Goal: Information Seeking & Learning: Find specific fact

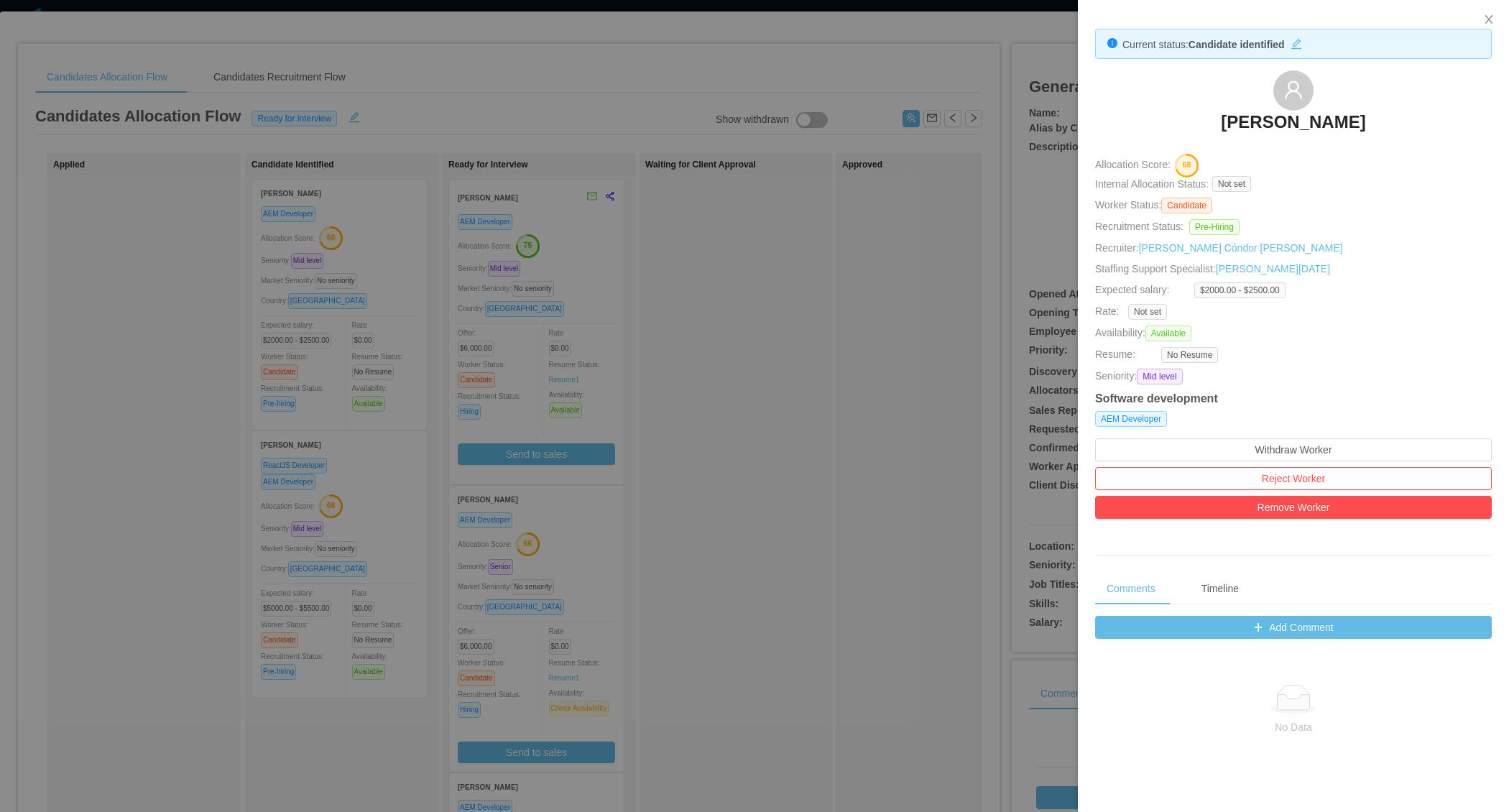
click at [835, 386] on div at bounding box center [754, 406] width 1509 height 812
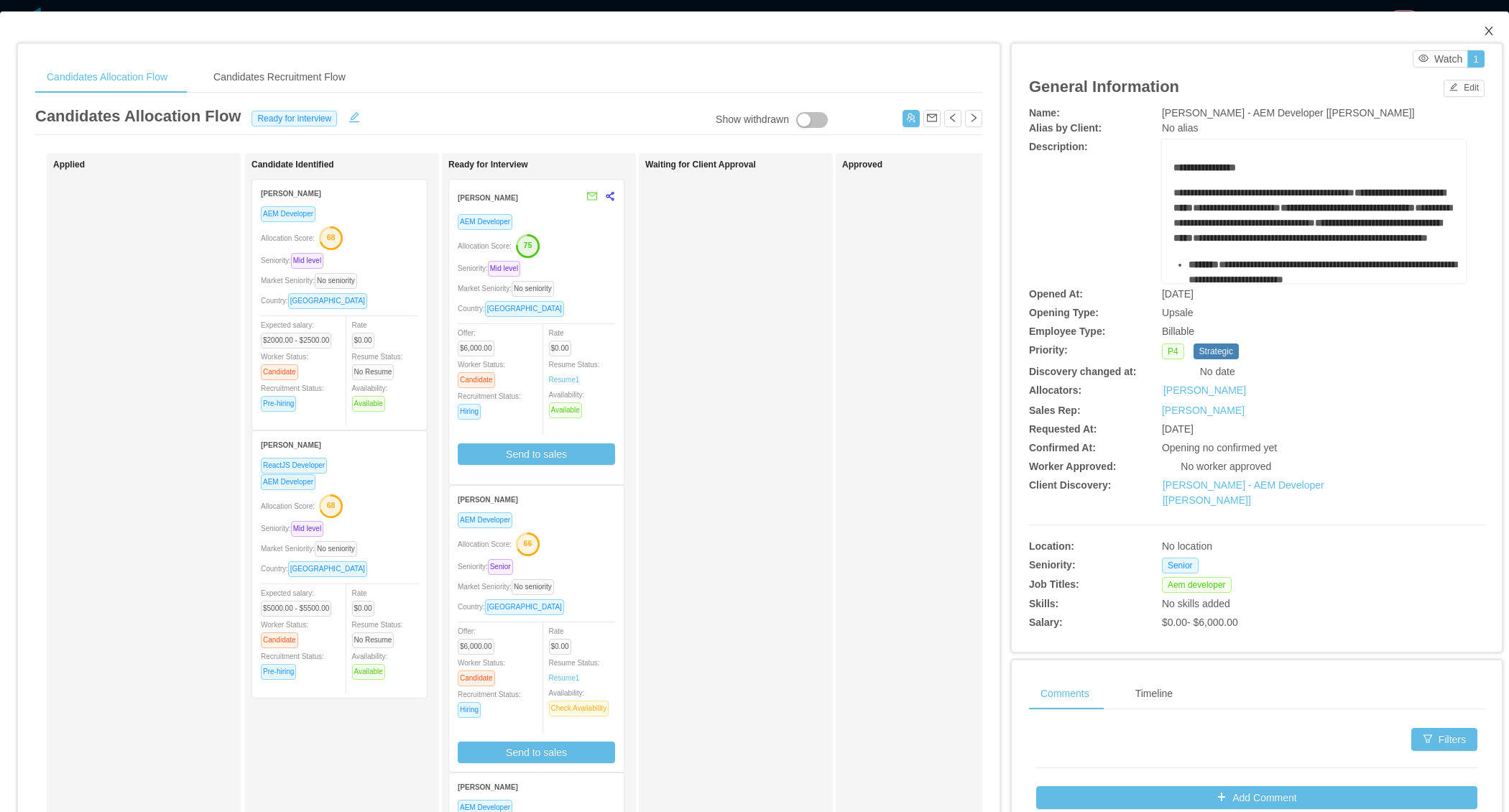
click at [1488, 16] on span "Close" at bounding box center [1489, 31] width 40 height 40
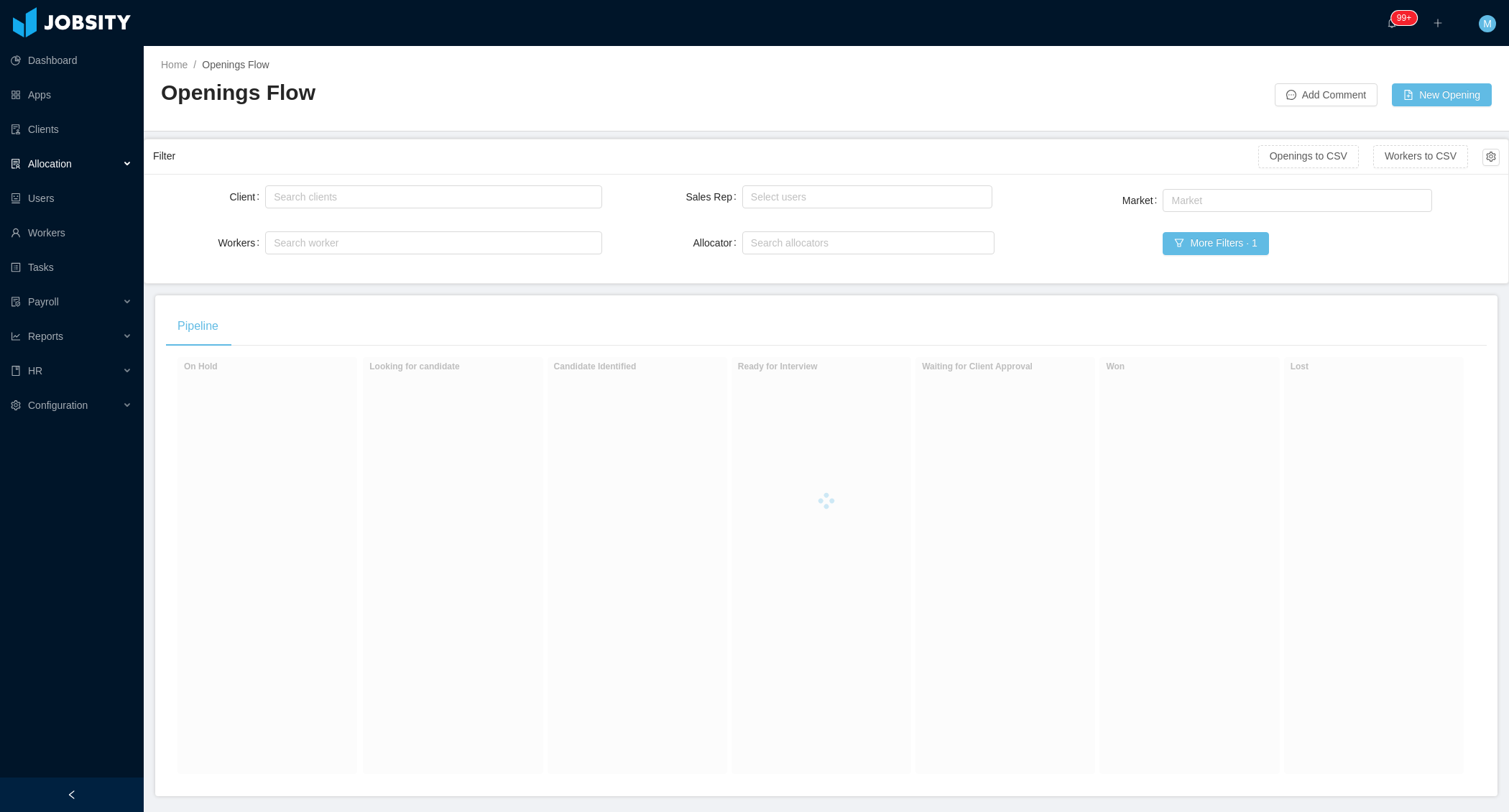
click at [580, 307] on div "Pipeline" at bounding box center [827, 326] width 1321 height 40
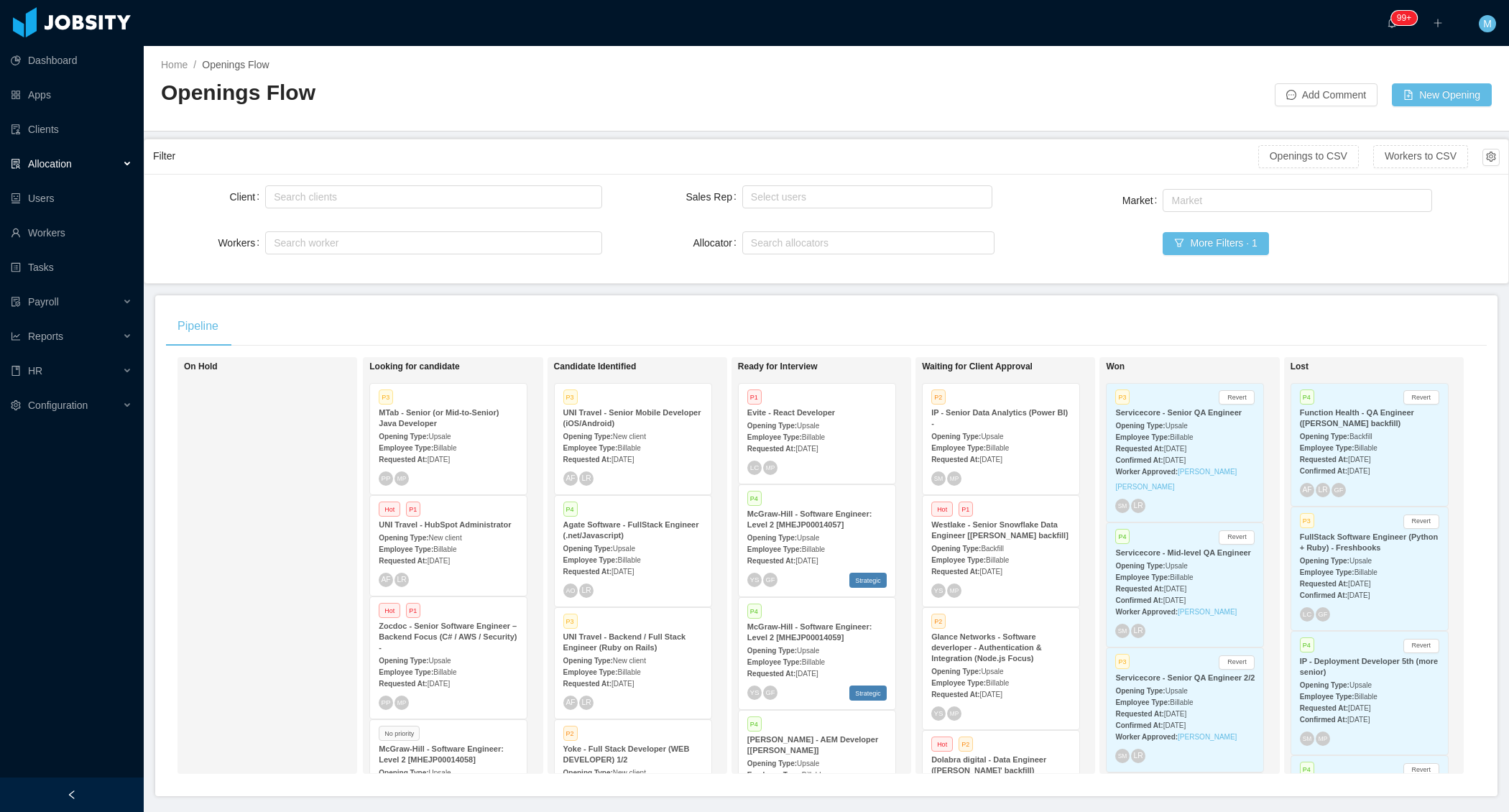
click at [96, 787] on div at bounding box center [71, 794] width 143 height 34
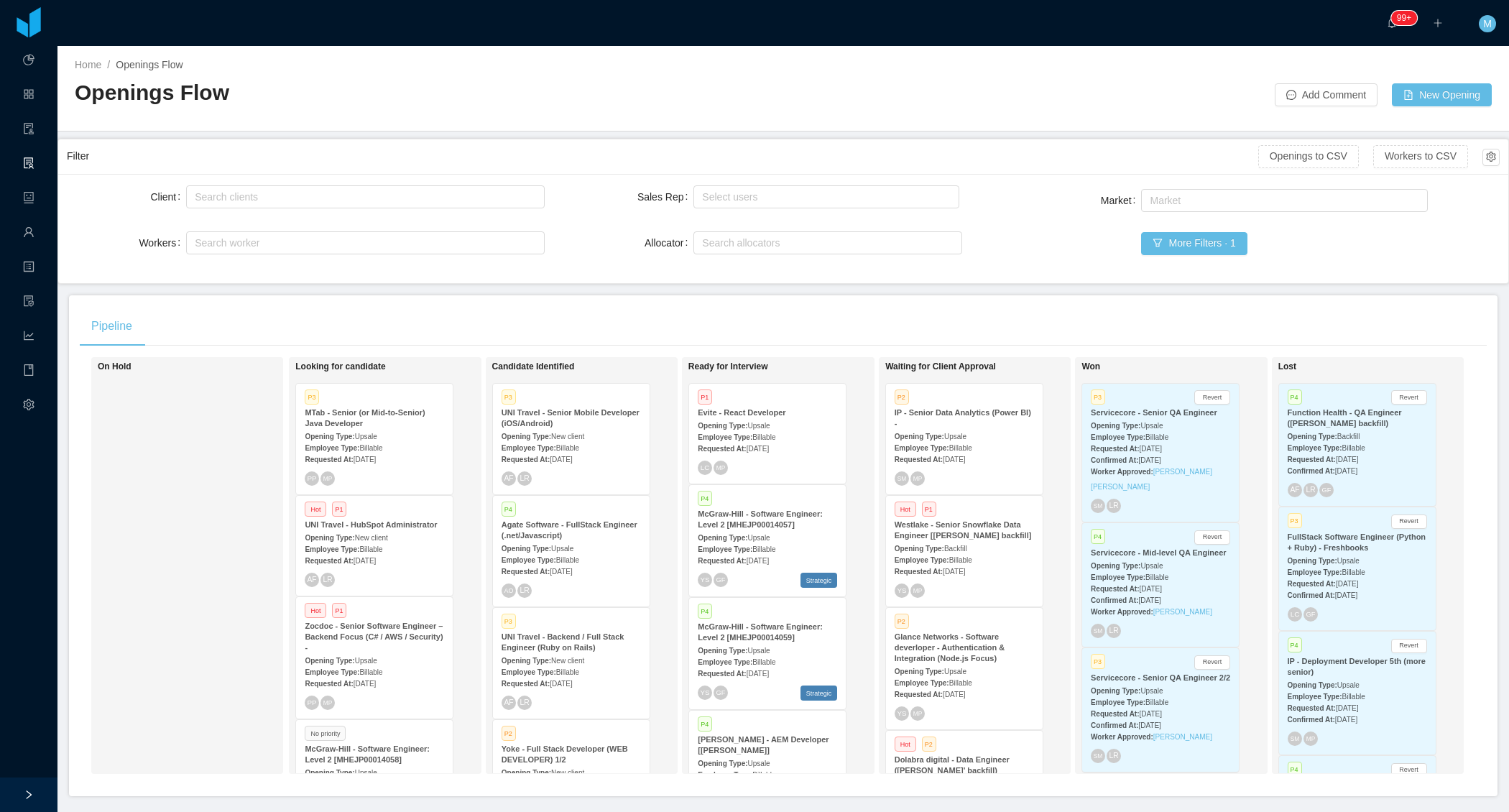
click at [526, 320] on div "Pipeline" at bounding box center [783, 326] width 1407 height 40
click at [750, 232] on div "Search allocators" at bounding box center [825, 242] width 256 height 22
type input "****"
click at [735, 270] on li "Merwin Ponce" at bounding box center [828, 270] width 269 height 23
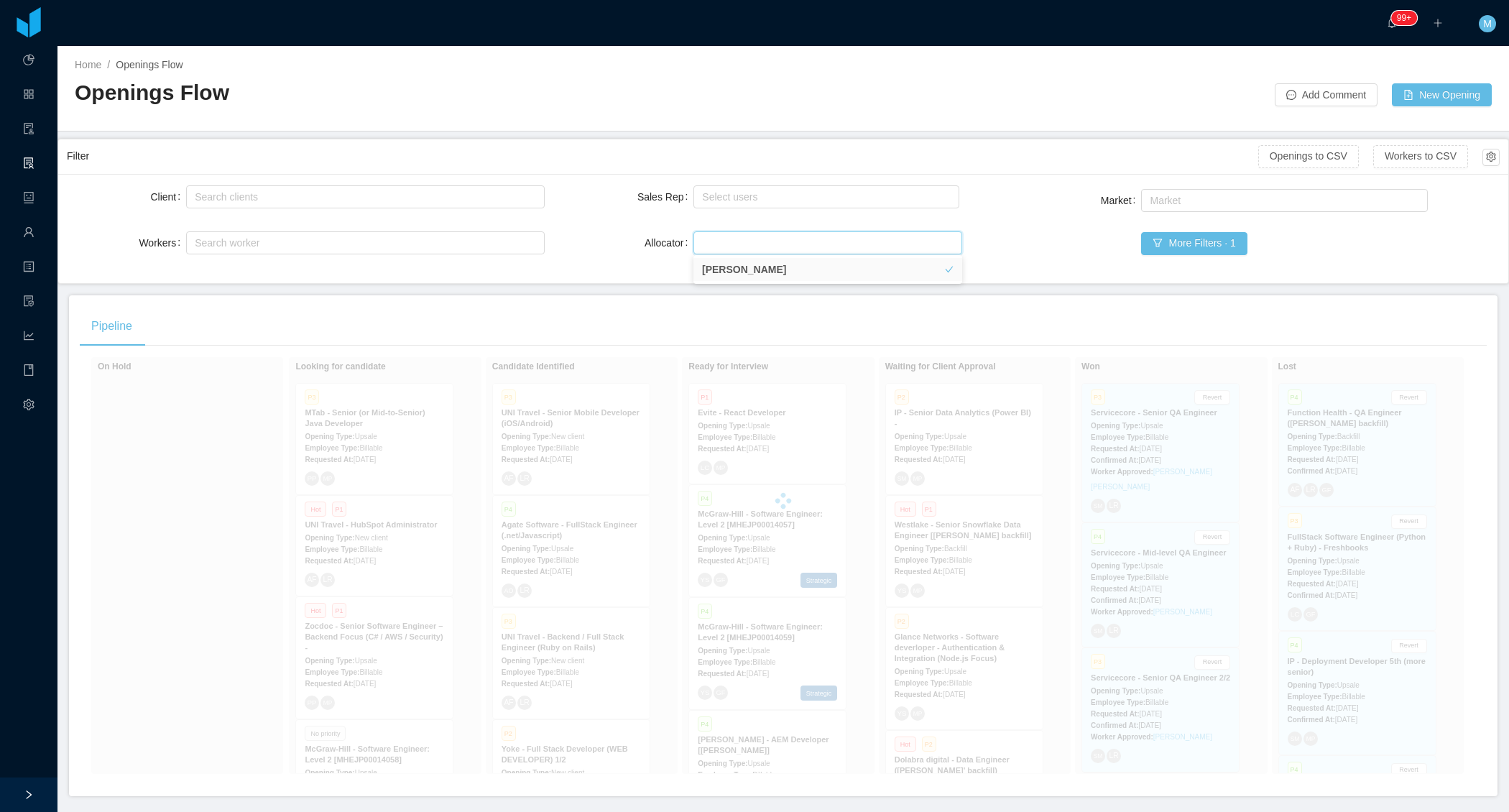
click at [601, 274] on div "Client Search clients Workers Search worker Sales Rep Select users Allocator Se…" at bounding box center [783, 228] width 1450 height 109
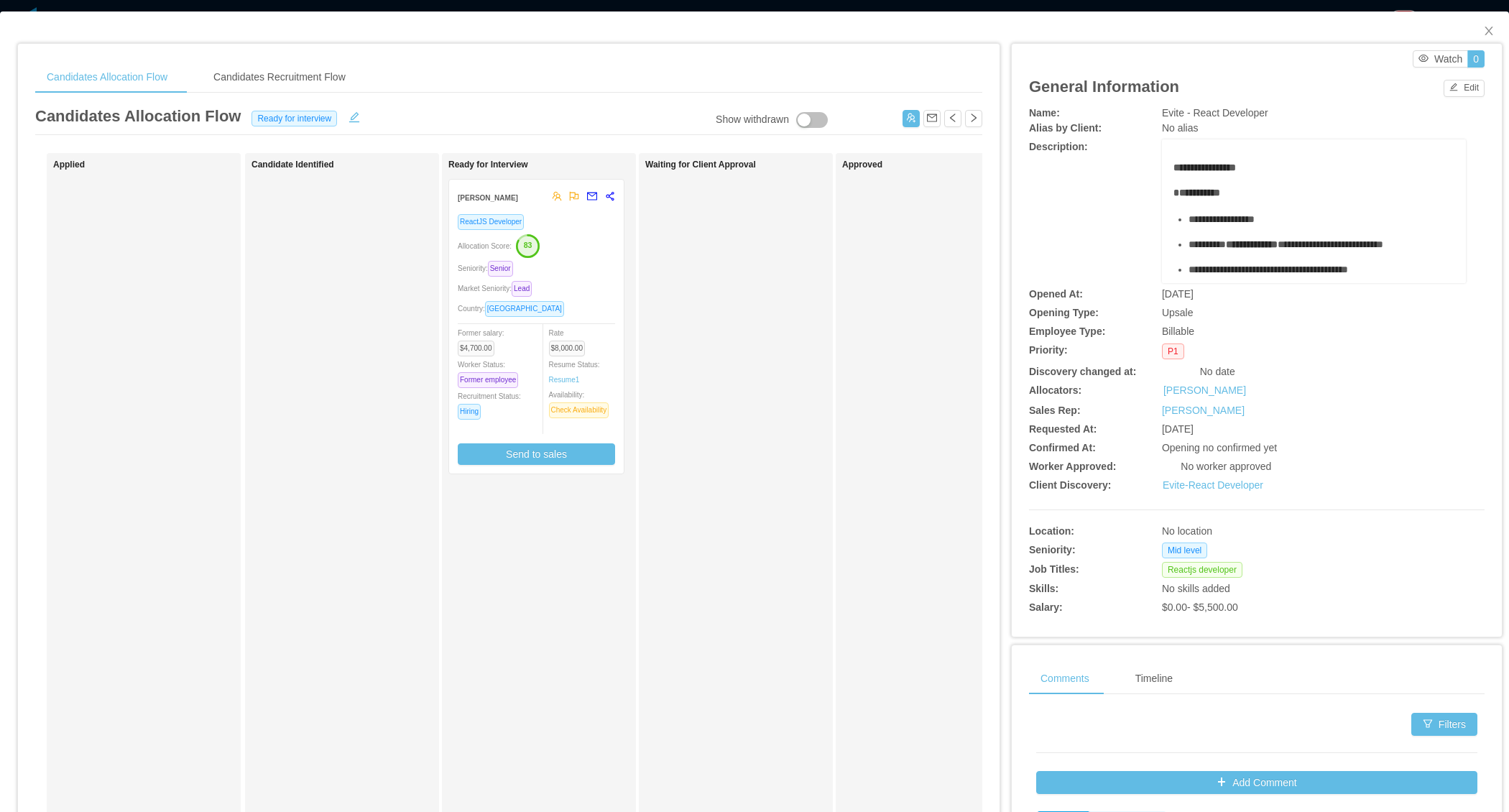
drag, startPoint x: 525, startPoint y: 246, endPoint x: 754, endPoint y: 273, distance: 230.6
click at [748, 265] on div "Applied Candidate Identified Ready for Interview Andres Perez ReactJS Developer…" at bounding box center [508, 518] width 947 height 729
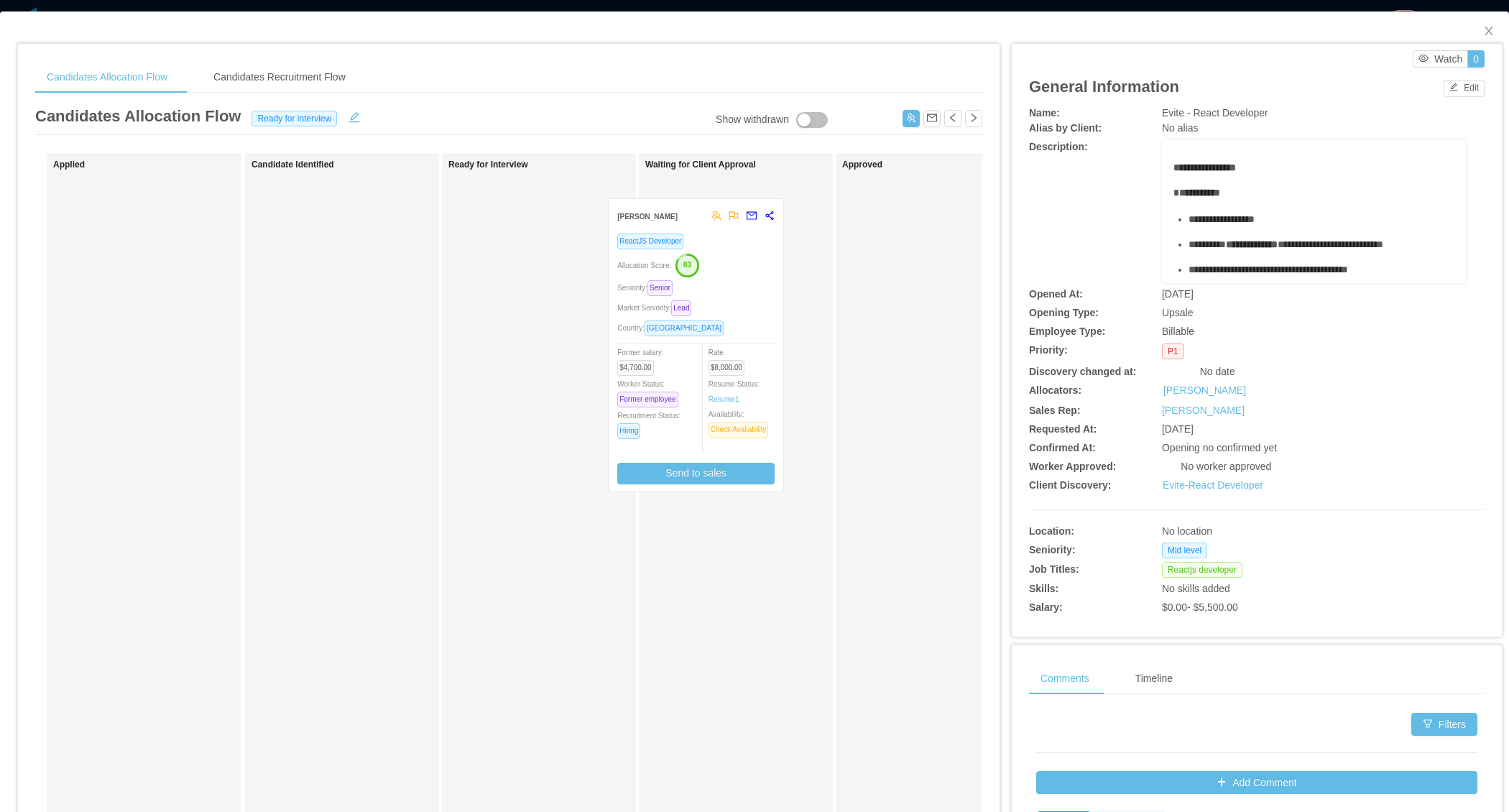
drag, startPoint x: 572, startPoint y: 302, endPoint x: 736, endPoint y: 323, distance: 165.3
click at [733, 323] on div "Applied Candidate Identified Ready for Interview Andres Perez ReactJS Developer…" at bounding box center [508, 518] width 947 height 729
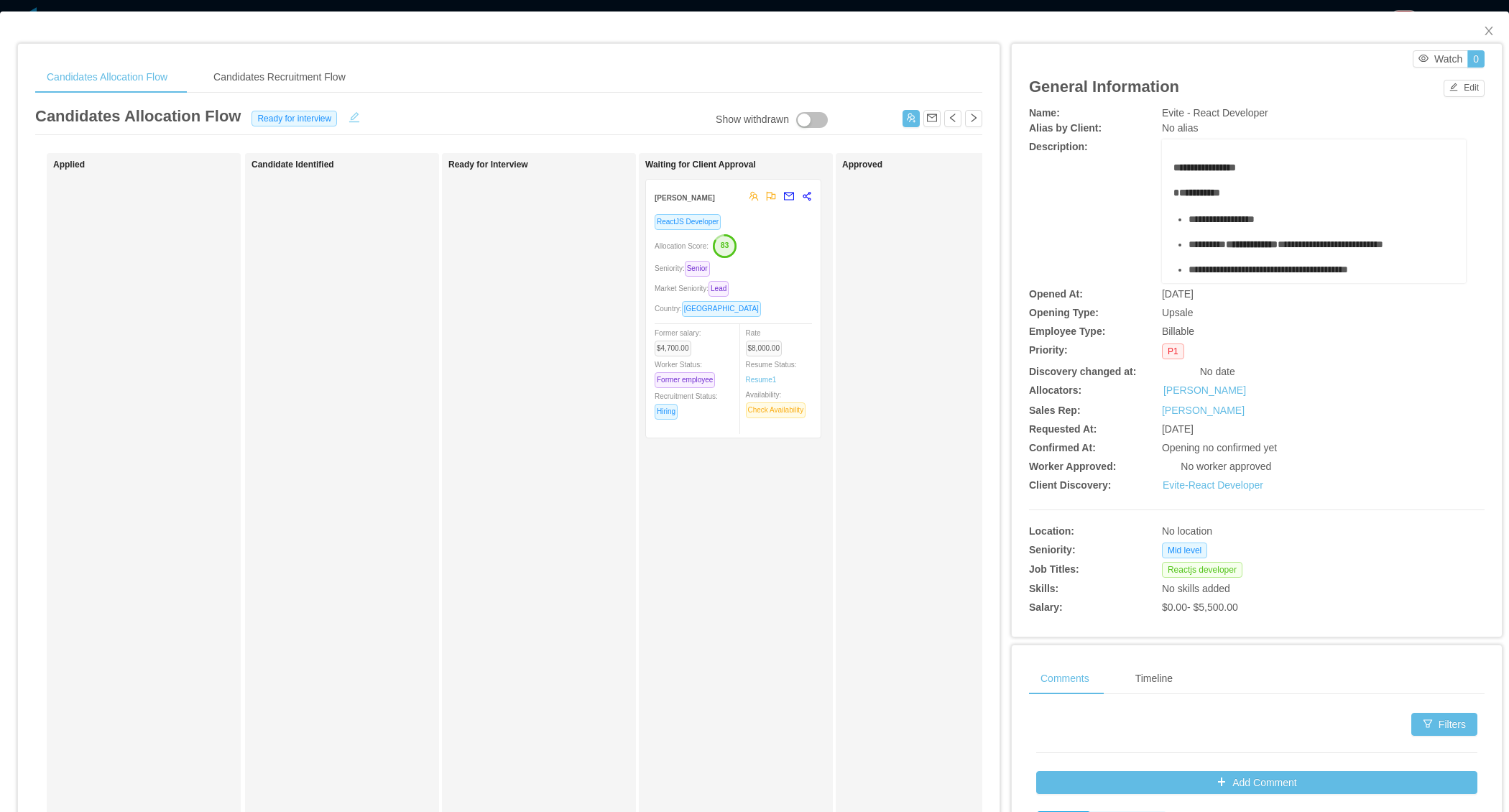
click at [355, 115] on button "button" at bounding box center [354, 115] width 23 height 14
click at [342, 123] on div "Ready for interview" at bounding box center [299, 118] width 99 height 16
click at [311, 229] on li "Waiting for client approval" at bounding box center [299, 234] width 123 height 23
click at [381, 121] on button "Save" at bounding box center [390, 119] width 38 height 17
click at [414, 77] on button "Update" at bounding box center [410, 79] width 44 height 17
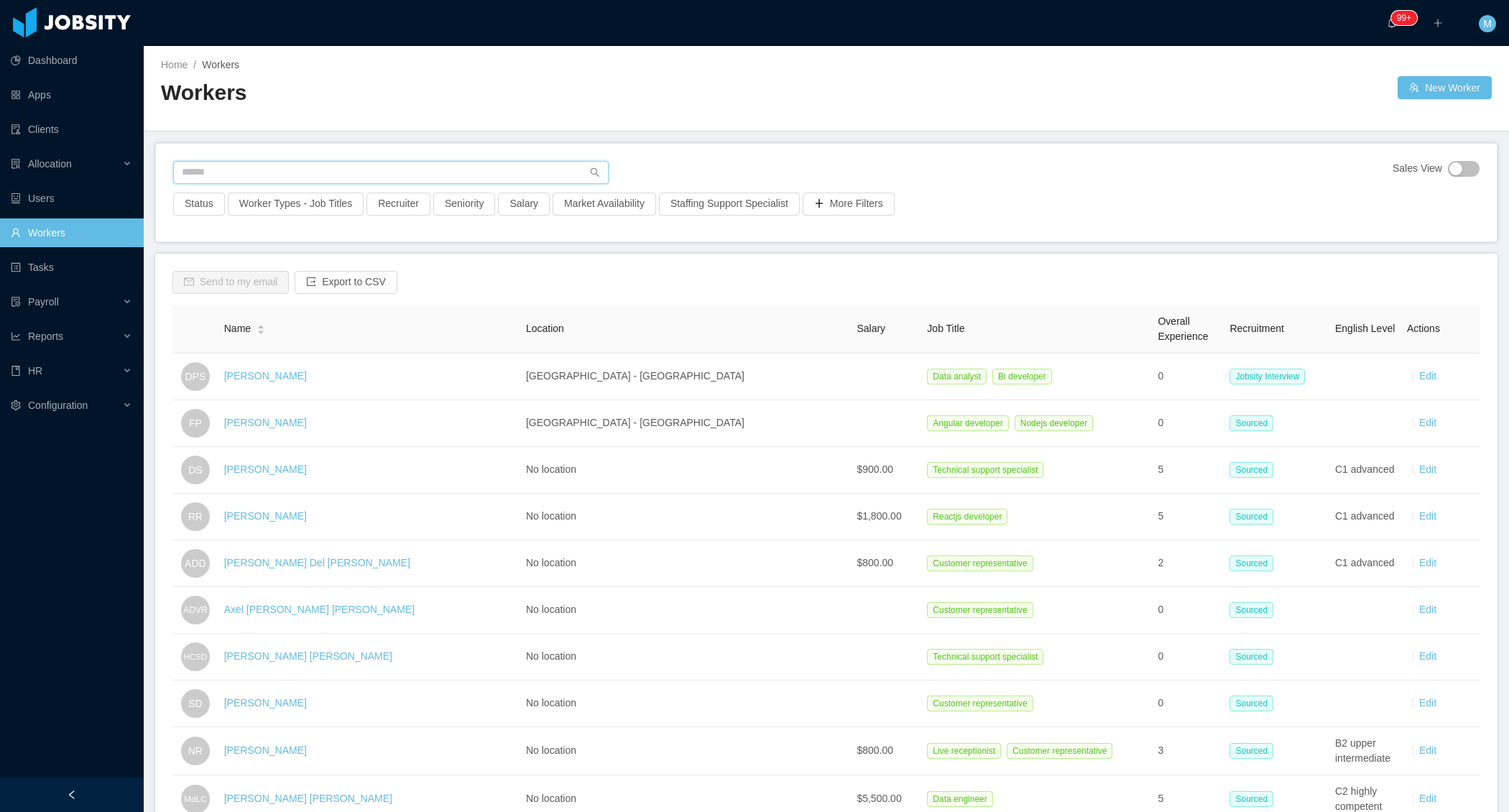
click at [326, 170] on input "text" at bounding box center [391, 172] width 435 height 23
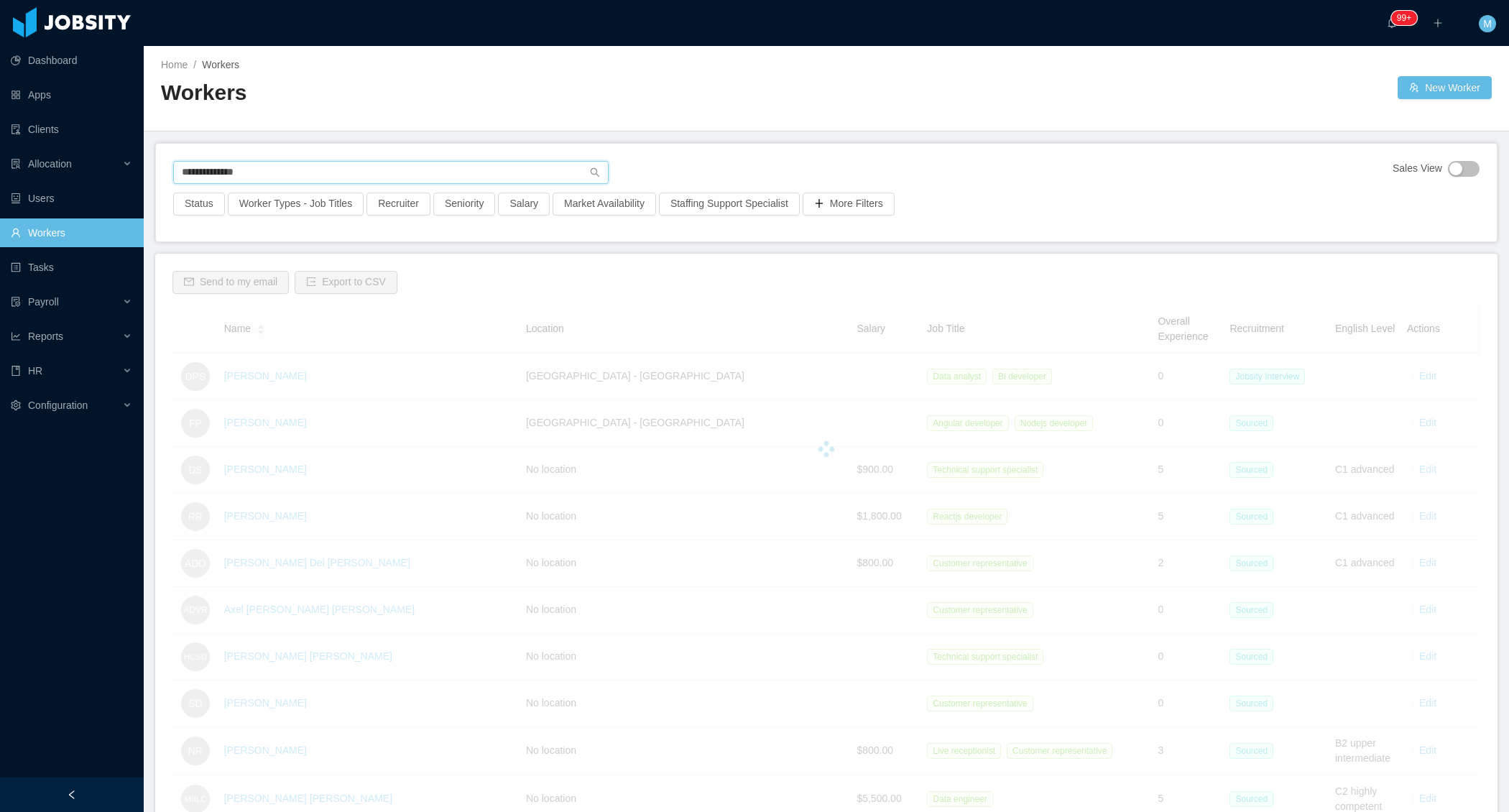
type input "**********"
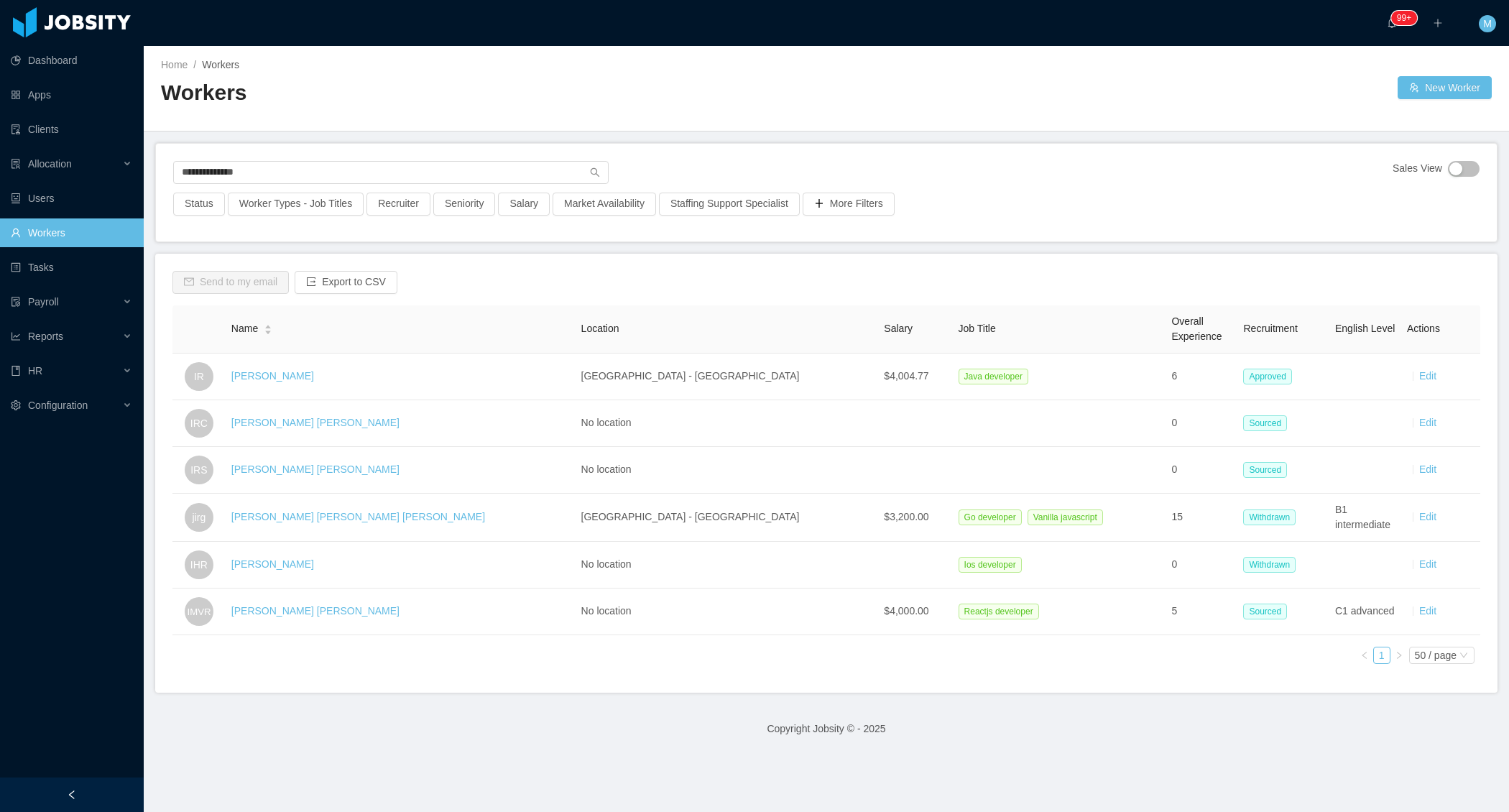
click at [314, 374] on link "[PERSON_NAME]" at bounding box center [273, 376] width 83 height 11
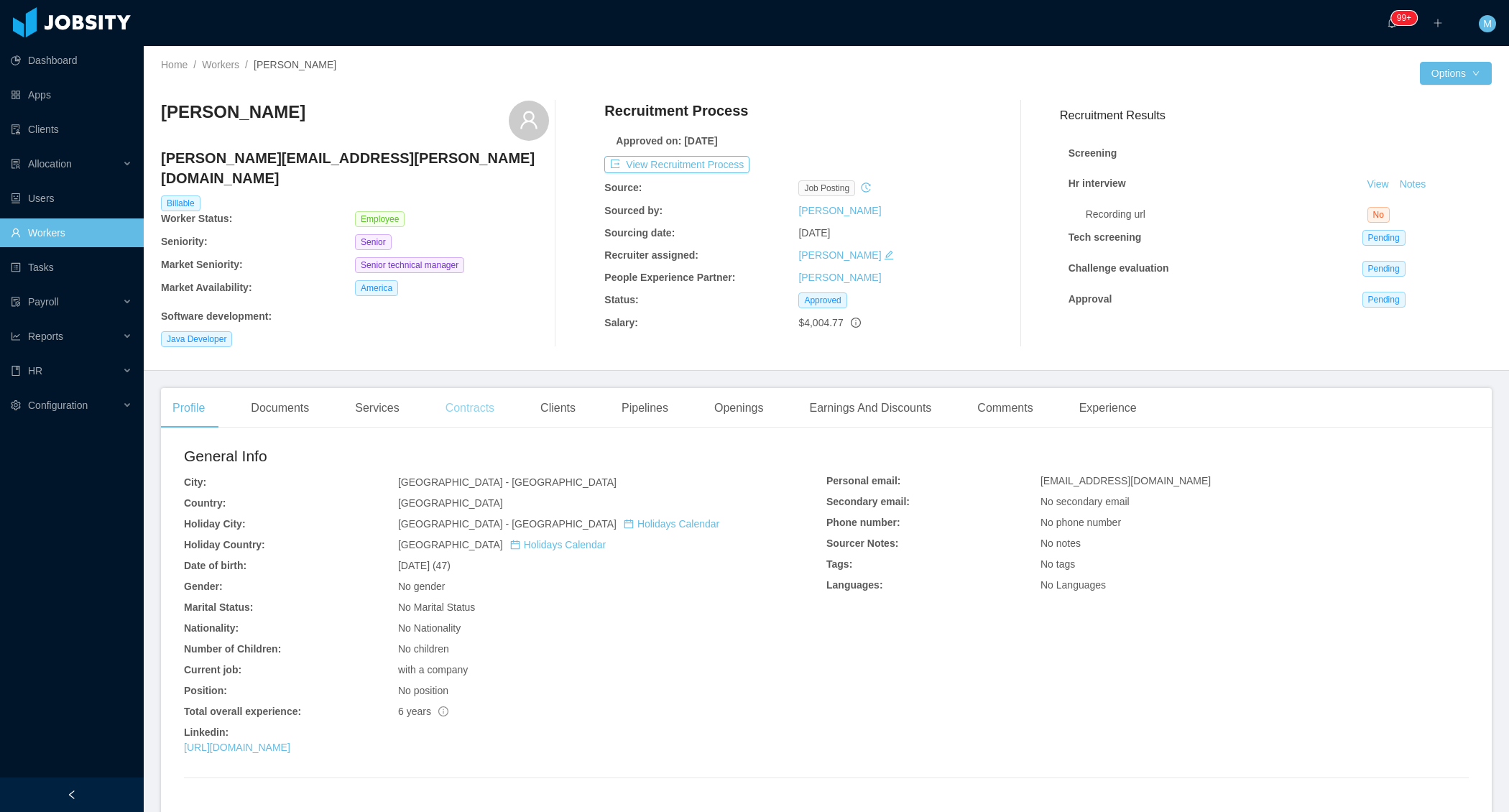
click at [491, 390] on div "Contracts" at bounding box center [470, 407] width 72 height 40
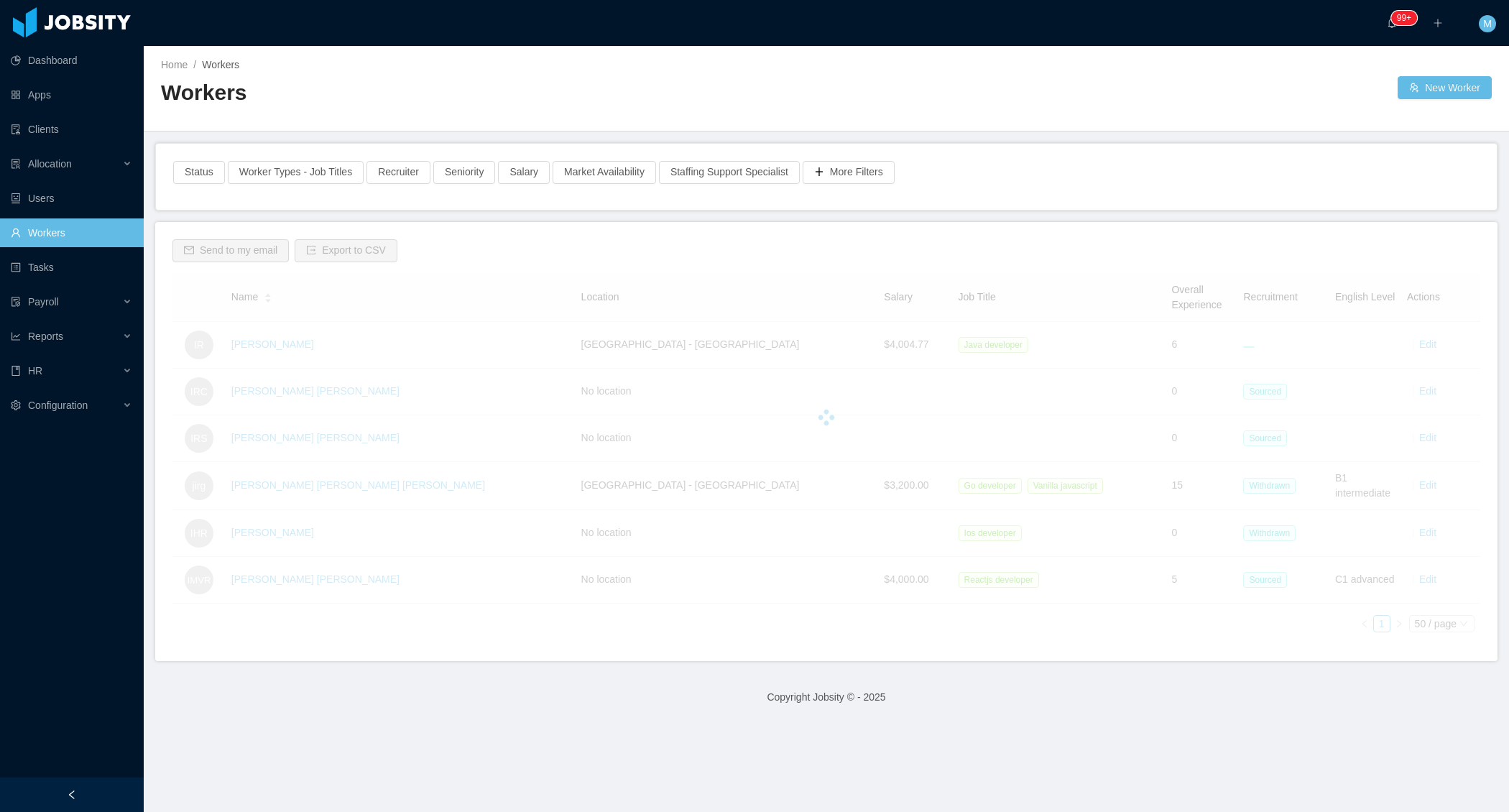
click at [621, 76] on div "Home / Workers / Workers" at bounding box center [493, 88] width 665 height 61
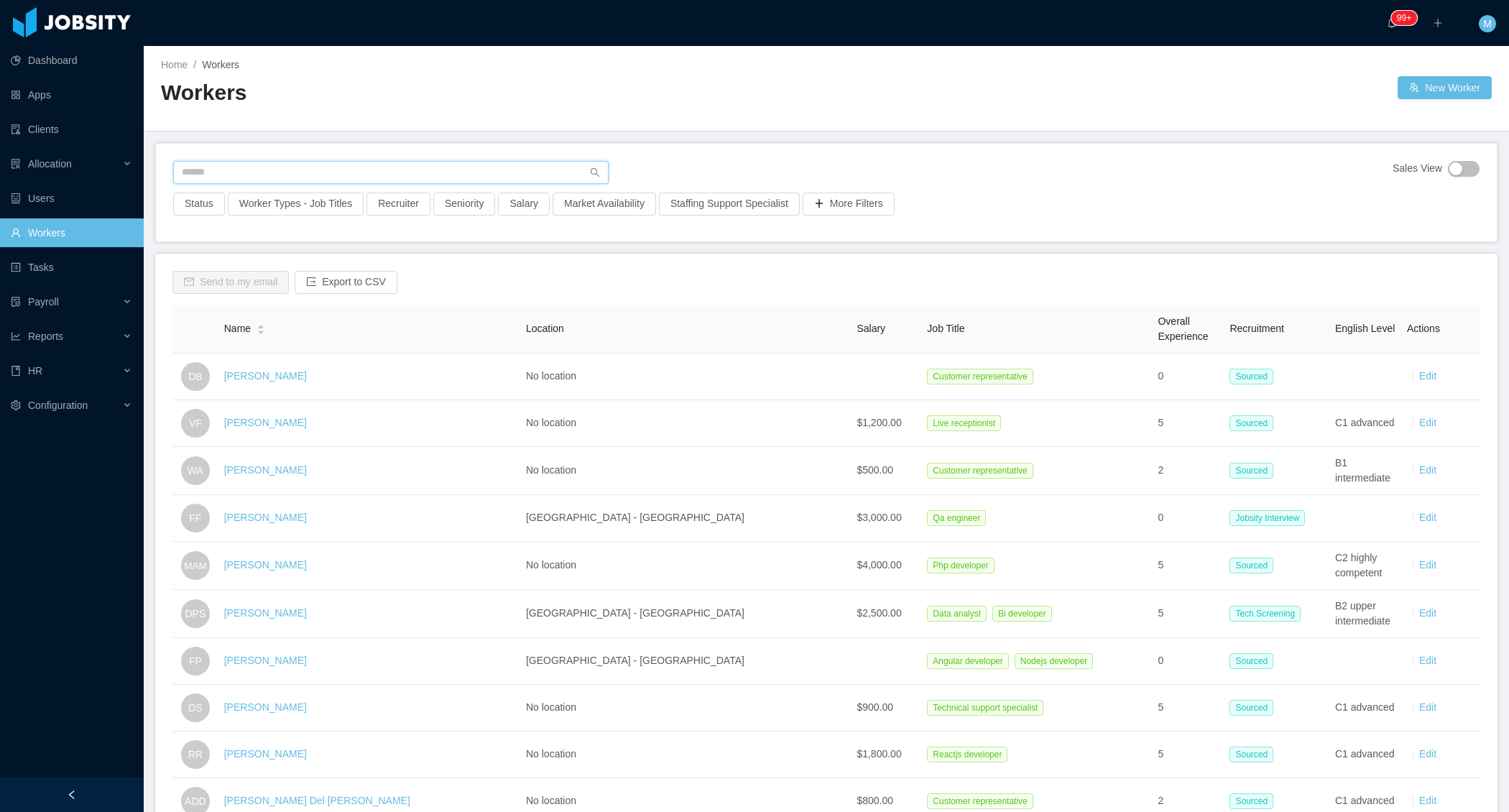
click at [336, 176] on input "text" at bounding box center [391, 172] width 435 height 23
paste input "**********"
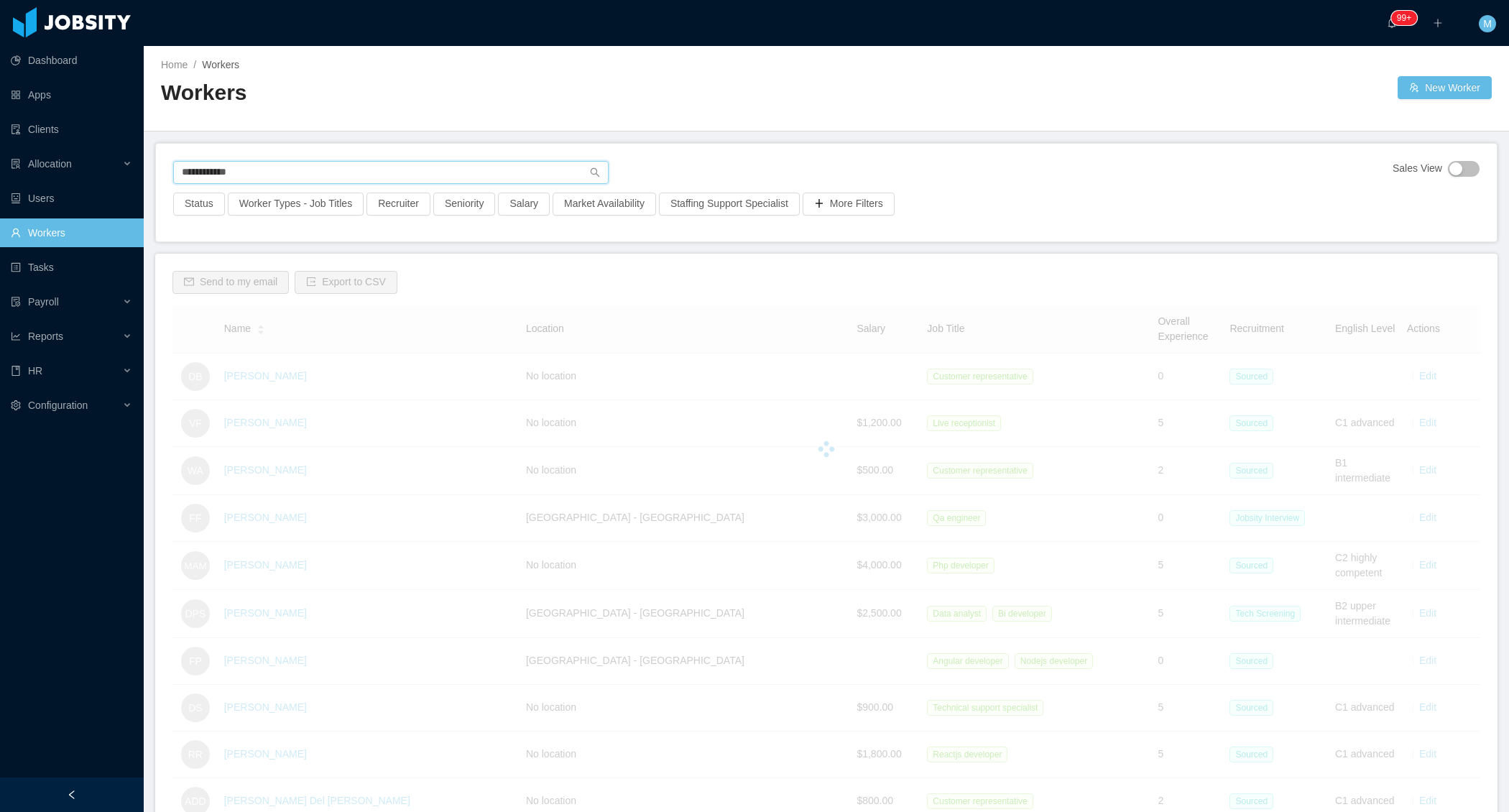
type input "**********"
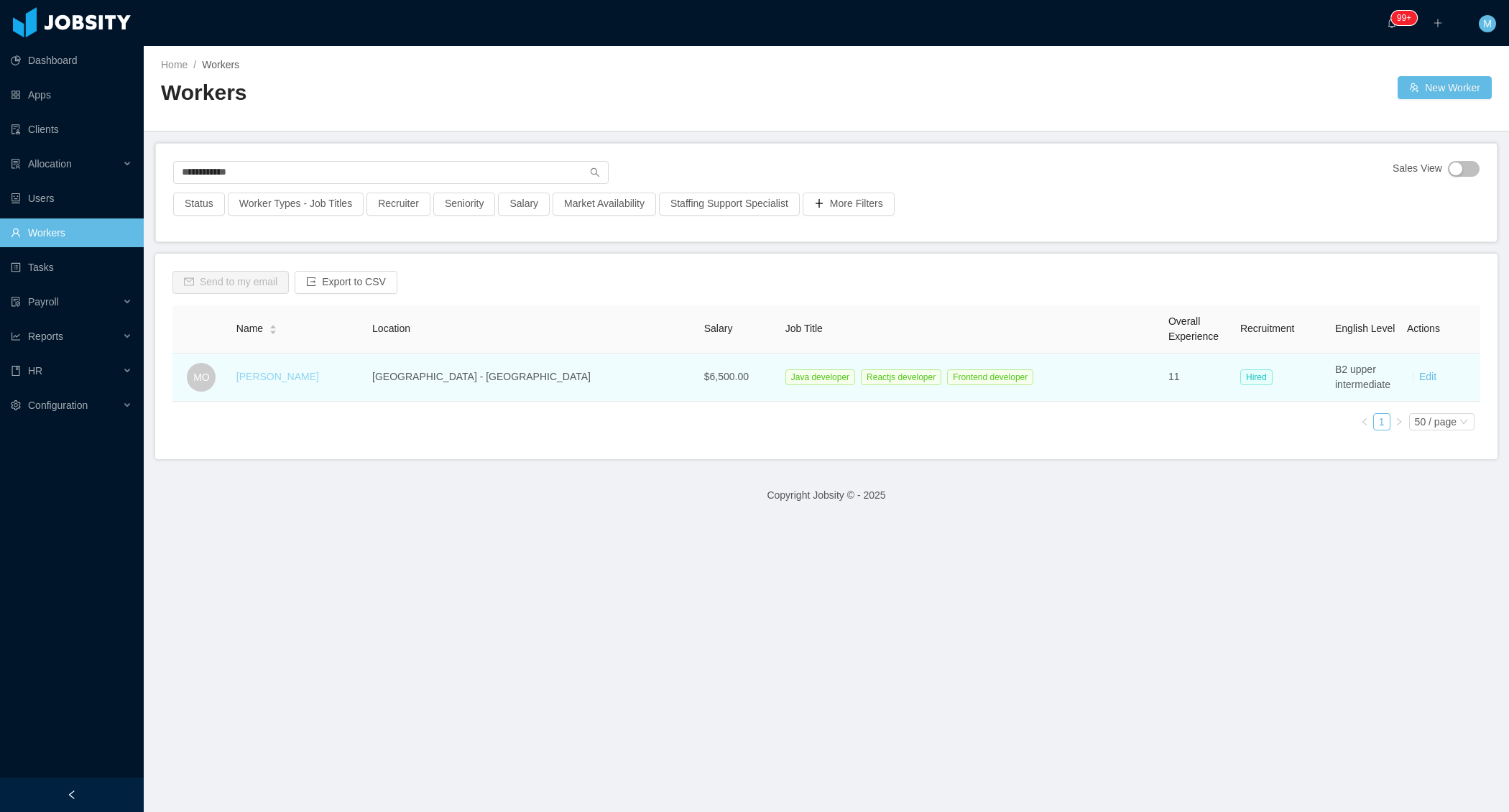
click at [294, 377] on link "[PERSON_NAME]" at bounding box center [277, 376] width 83 height 11
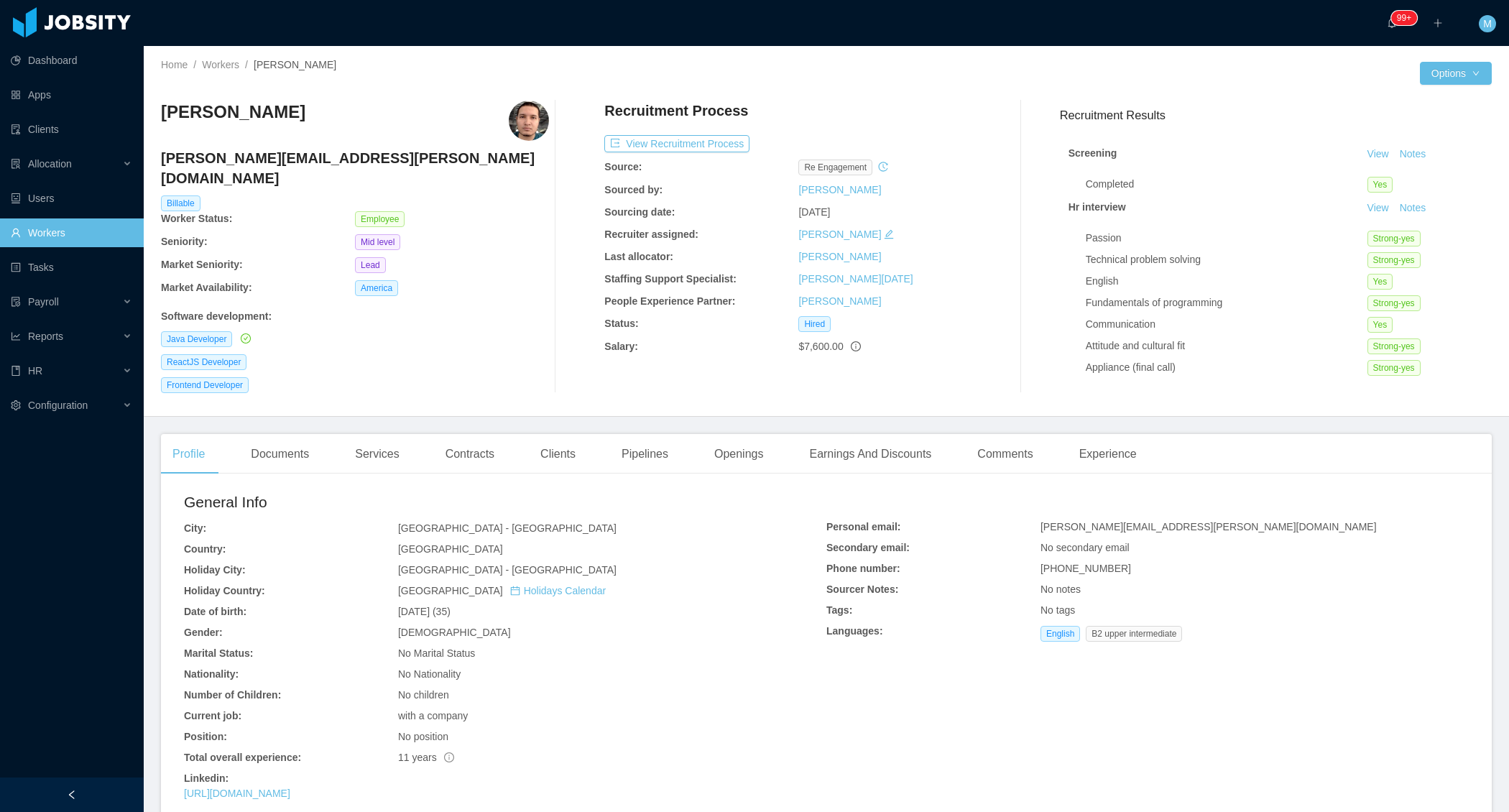
click at [109, 235] on link "Workers" at bounding box center [71, 233] width 122 height 28
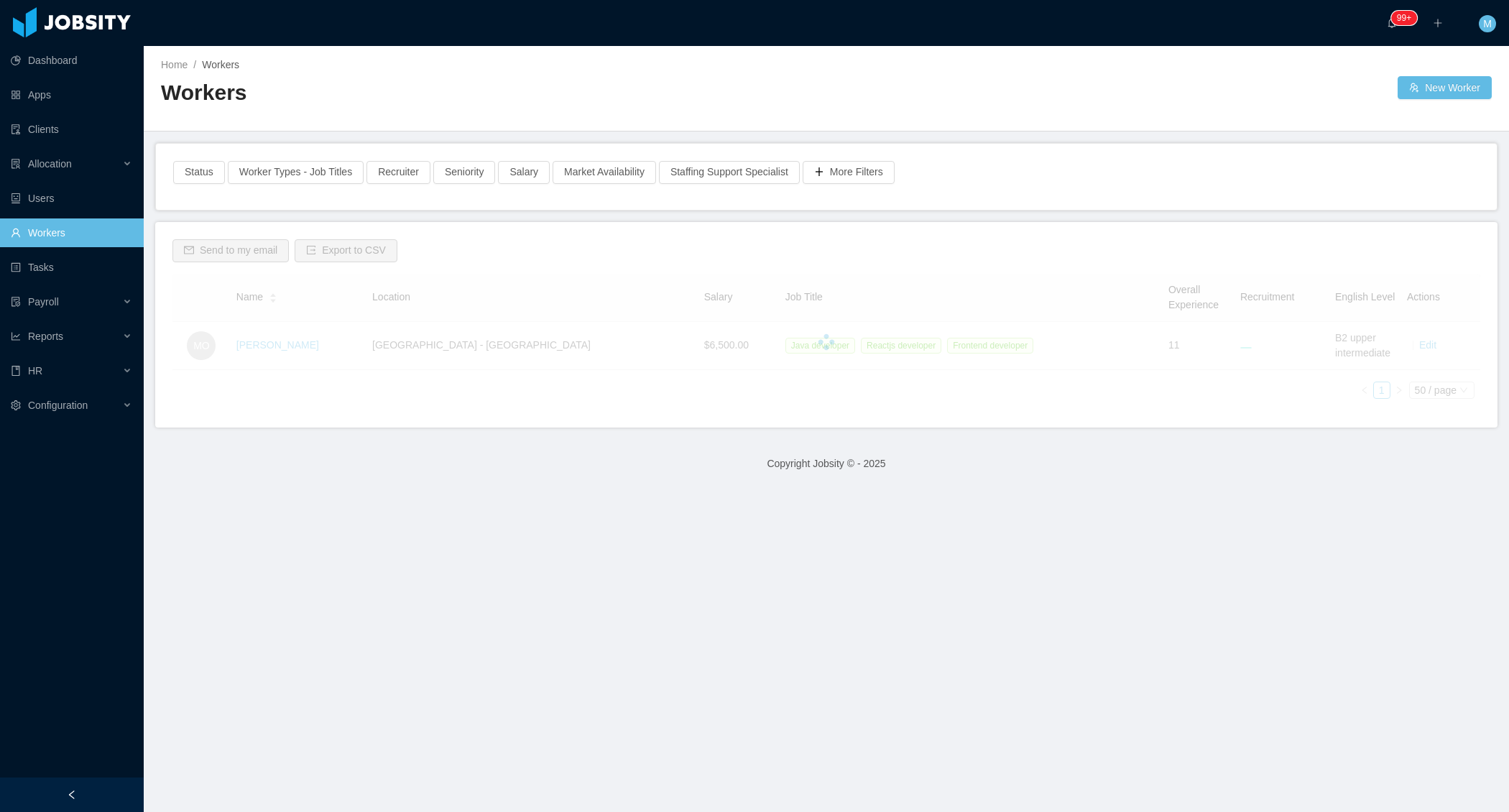
click at [559, 113] on div "Workers" at bounding box center [493, 98] width 665 height 40
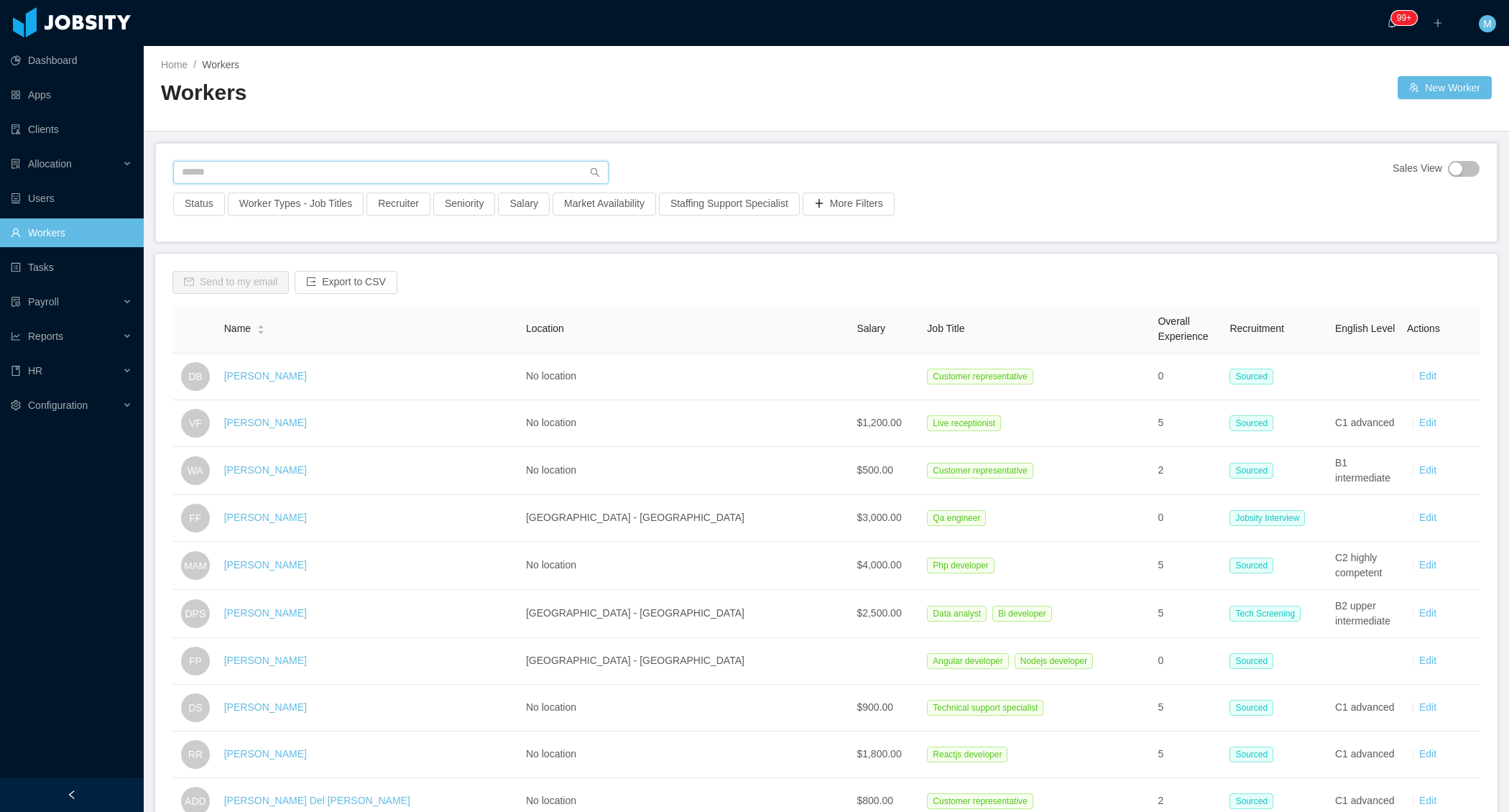
click at [294, 163] on input "text" at bounding box center [391, 172] width 435 height 23
paste input "******"
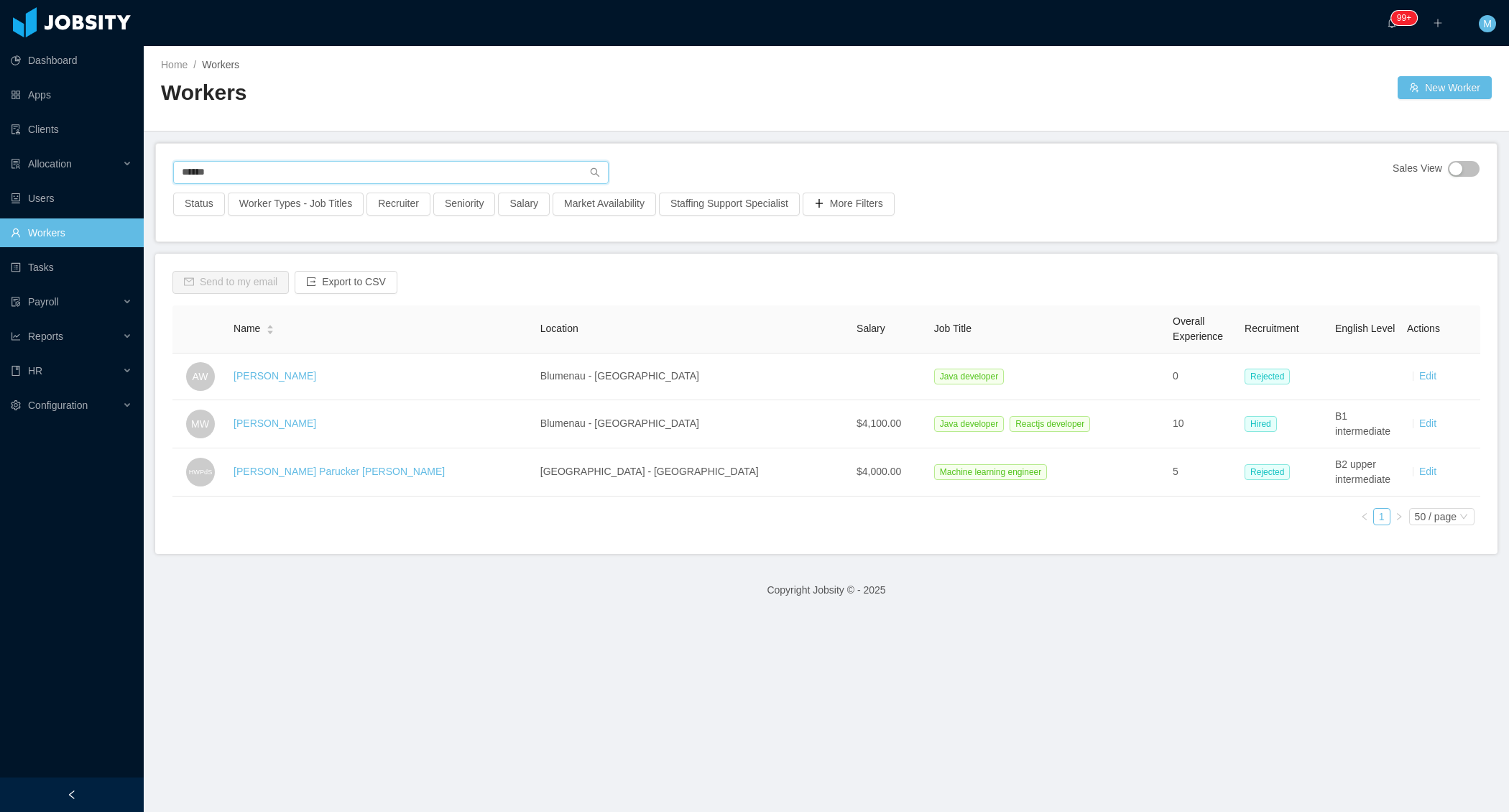
type input "******"
